Goal: Task Accomplishment & Management: Use online tool/utility

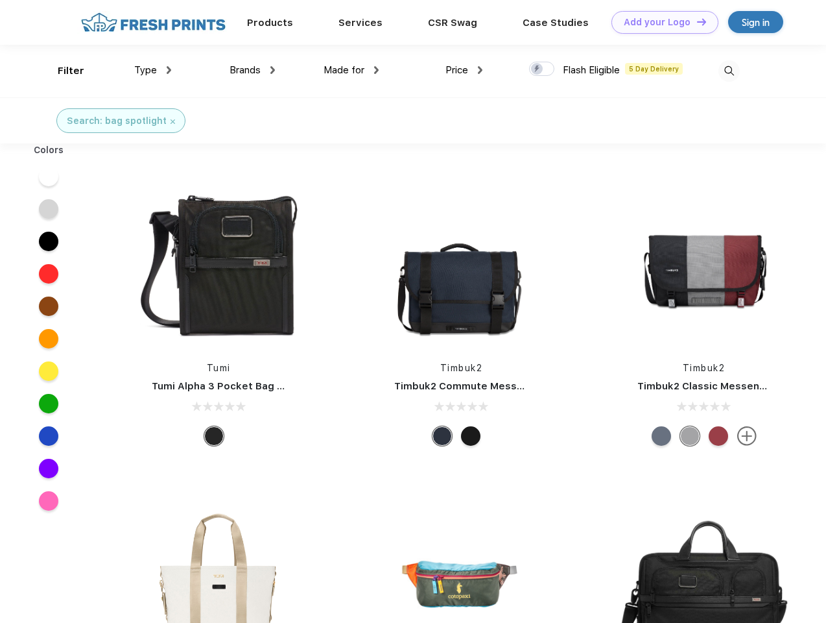
click at [660, 22] on link "Add your Logo Design Tool" at bounding box center [665, 22] width 107 height 23
click at [0, 0] on div "Design Tool" at bounding box center [0, 0] width 0 height 0
click at [696, 21] on link "Add your Logo Design Tool" at bounding box center [665, 22] width 107 height 23
click at [62, 71] on div "Filter" at bounding box center [71, 71] width 27 height 15
click at [153, 70] on span "Type" at bounding box center [145, 70] width 23 height 12
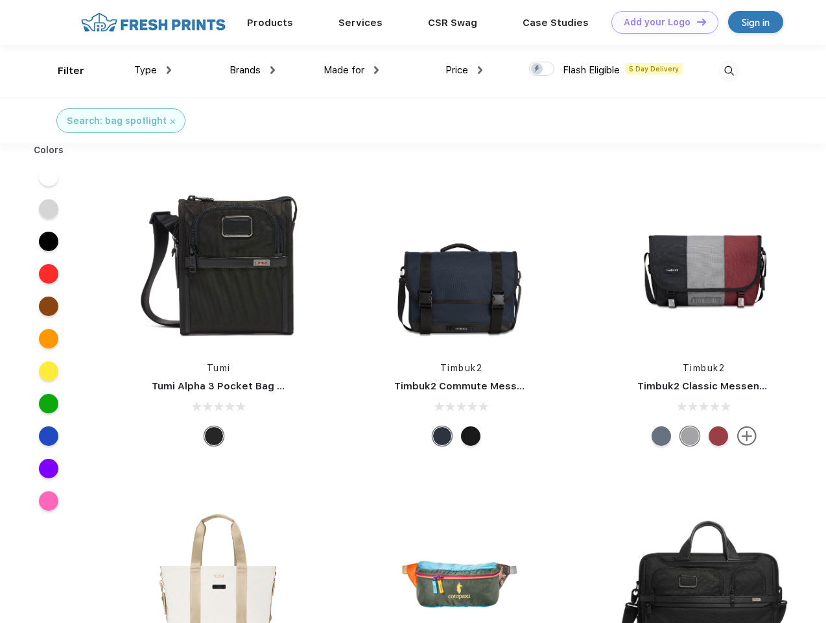
click at [252, 70] on span "Brands" at bounding box center [245, 70] width 31 height 12
click at [352, 70] on span "Made for" at bounding box center [344, 70] width 41 height 12
click at [464, 70] on span "Price" at bounding box center [457, 70] width 23 height 12
click at [542, 69] on div at bounding box center [541, 69] width 25 height 14
click at [538, 69] on input "checkbox" at bounding box center [533, 65] width 8 height 8
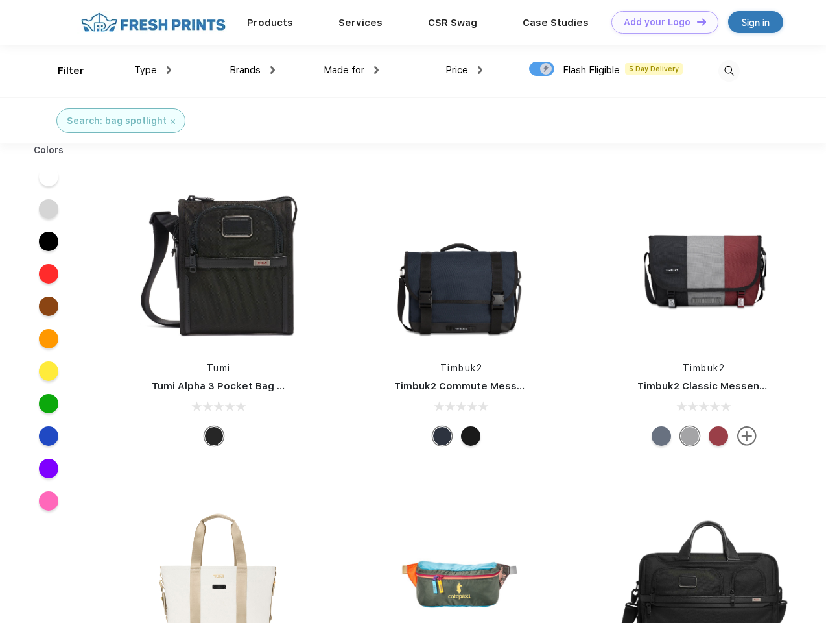
click at [729, 71] on img at bounding box center [729, 70] width 21 height 21
